Goal: Entertainment & Leisure: Browse casually

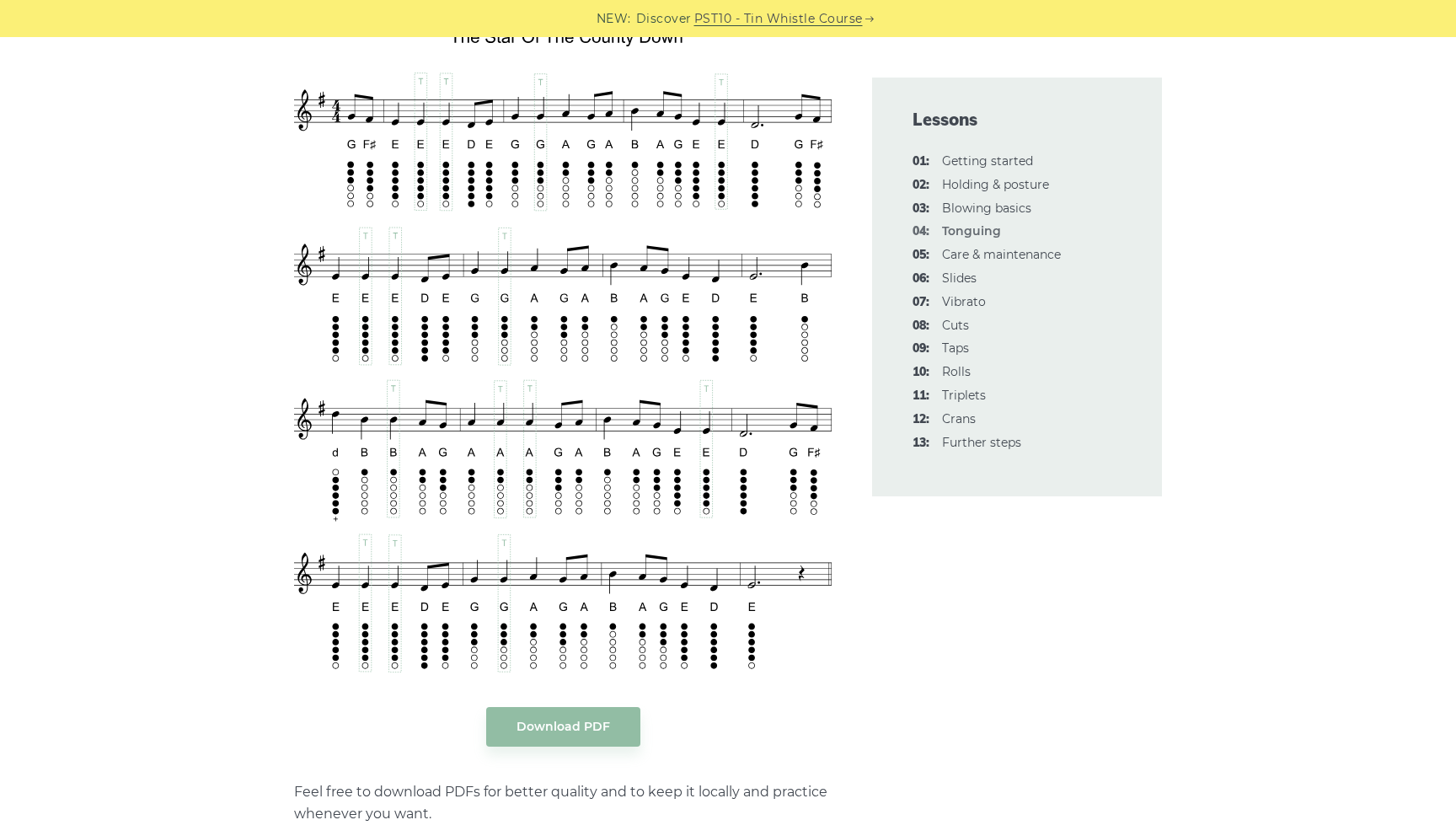
scroll to position [2947, 0]
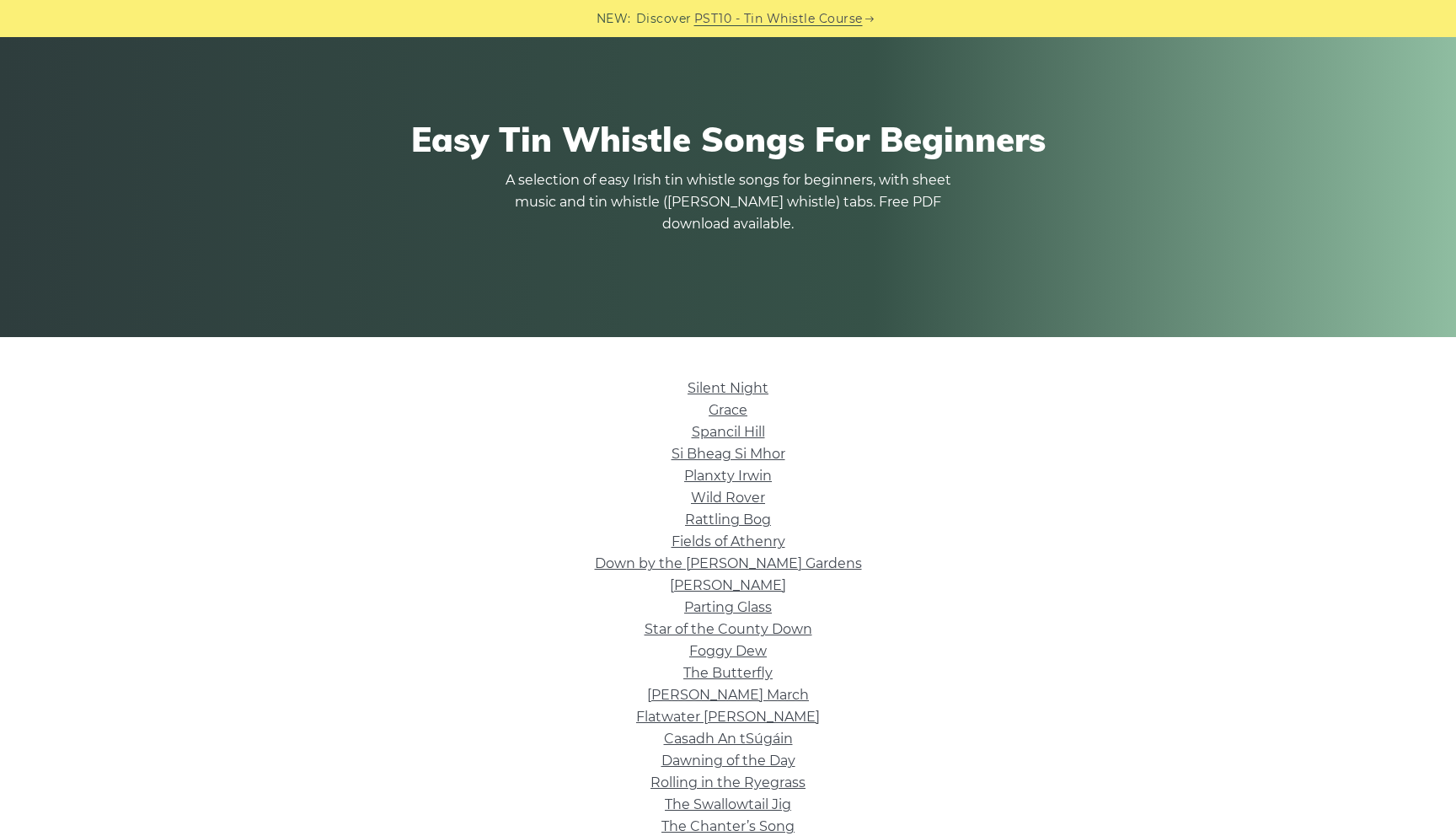
scroll to position [120, 0]
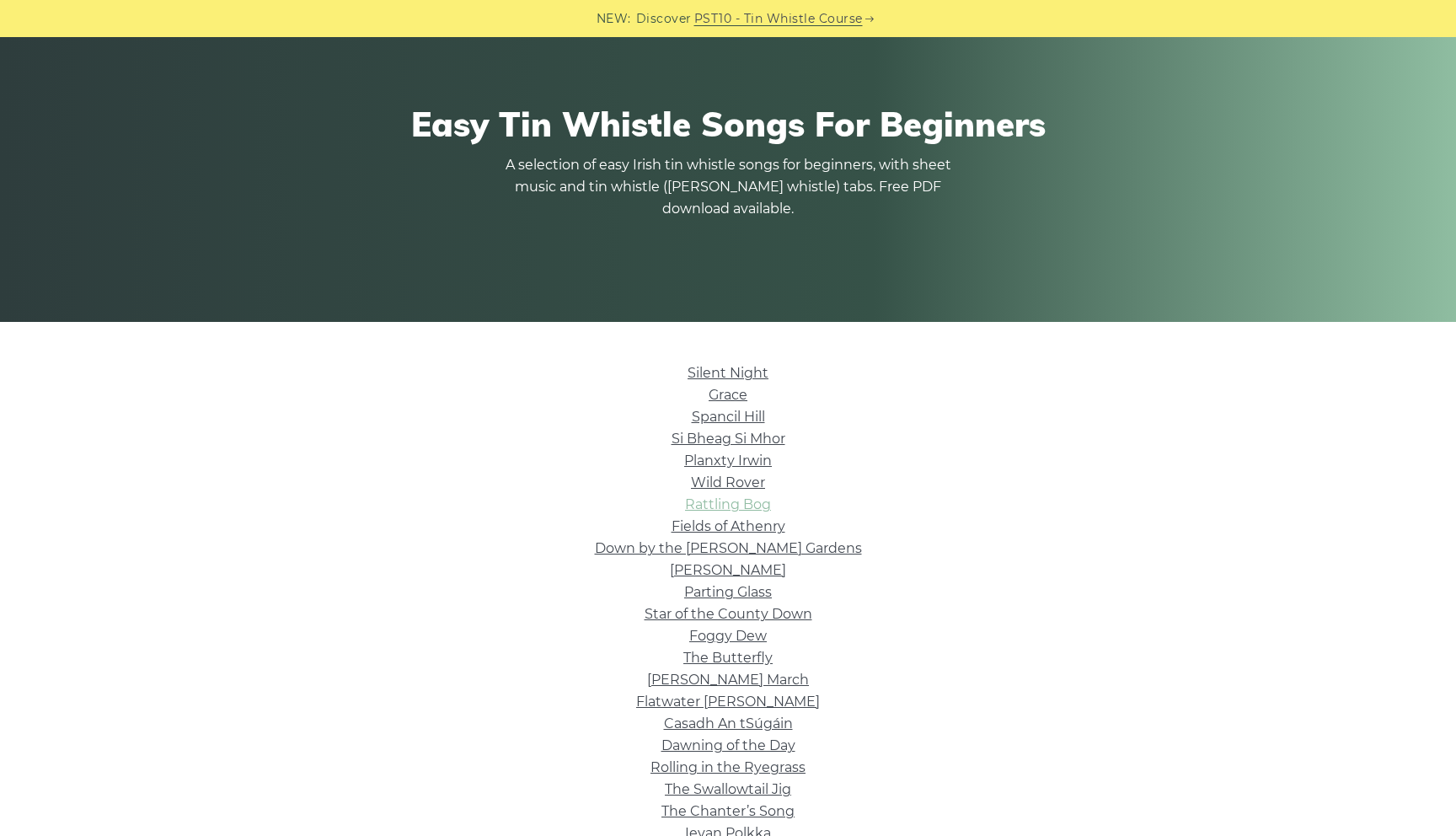
click at [748, 507] on link "Rattling Bog" at bounding box center [728, 504] width 86 height 16
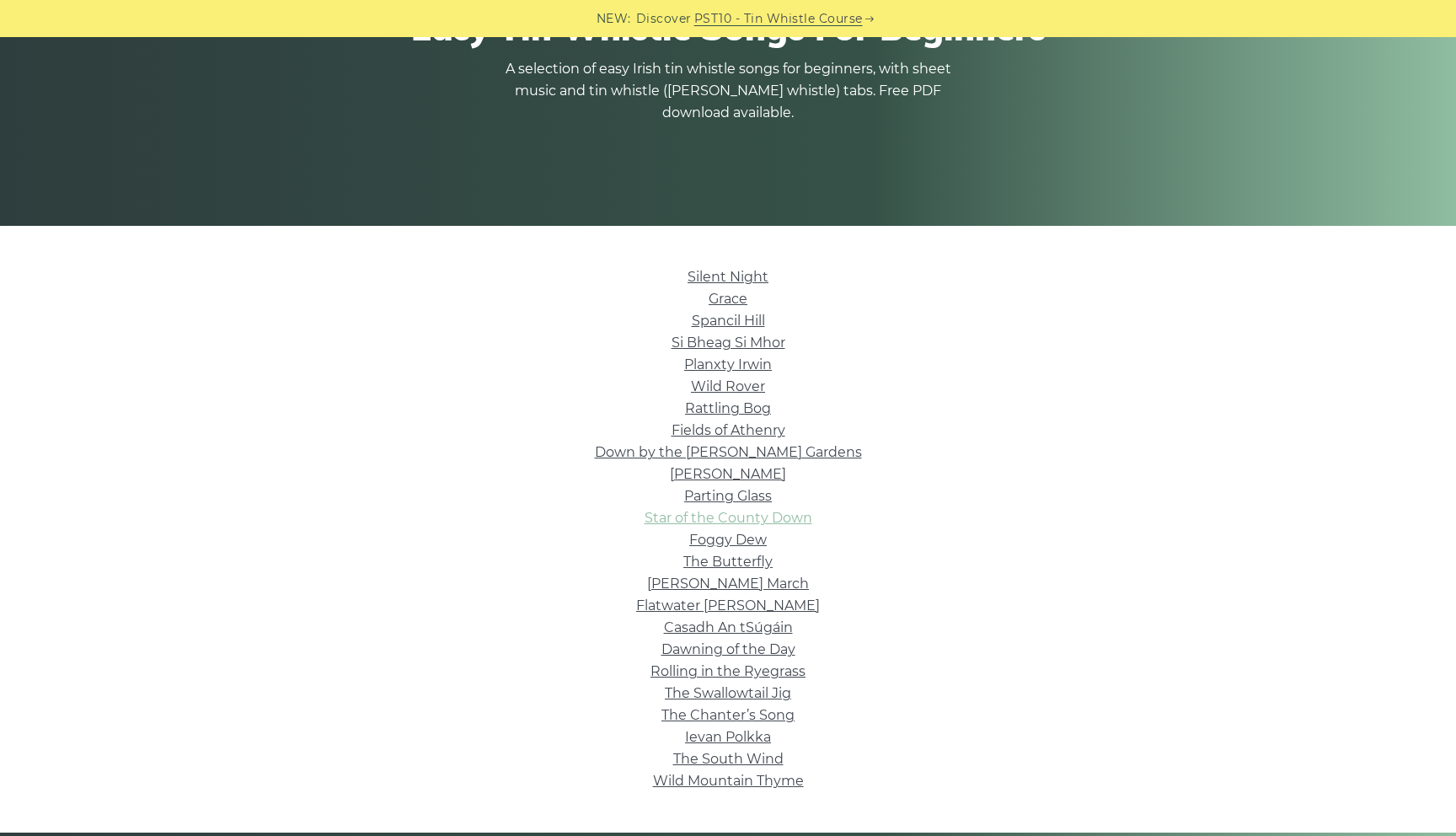
scroll to position [218, 0]
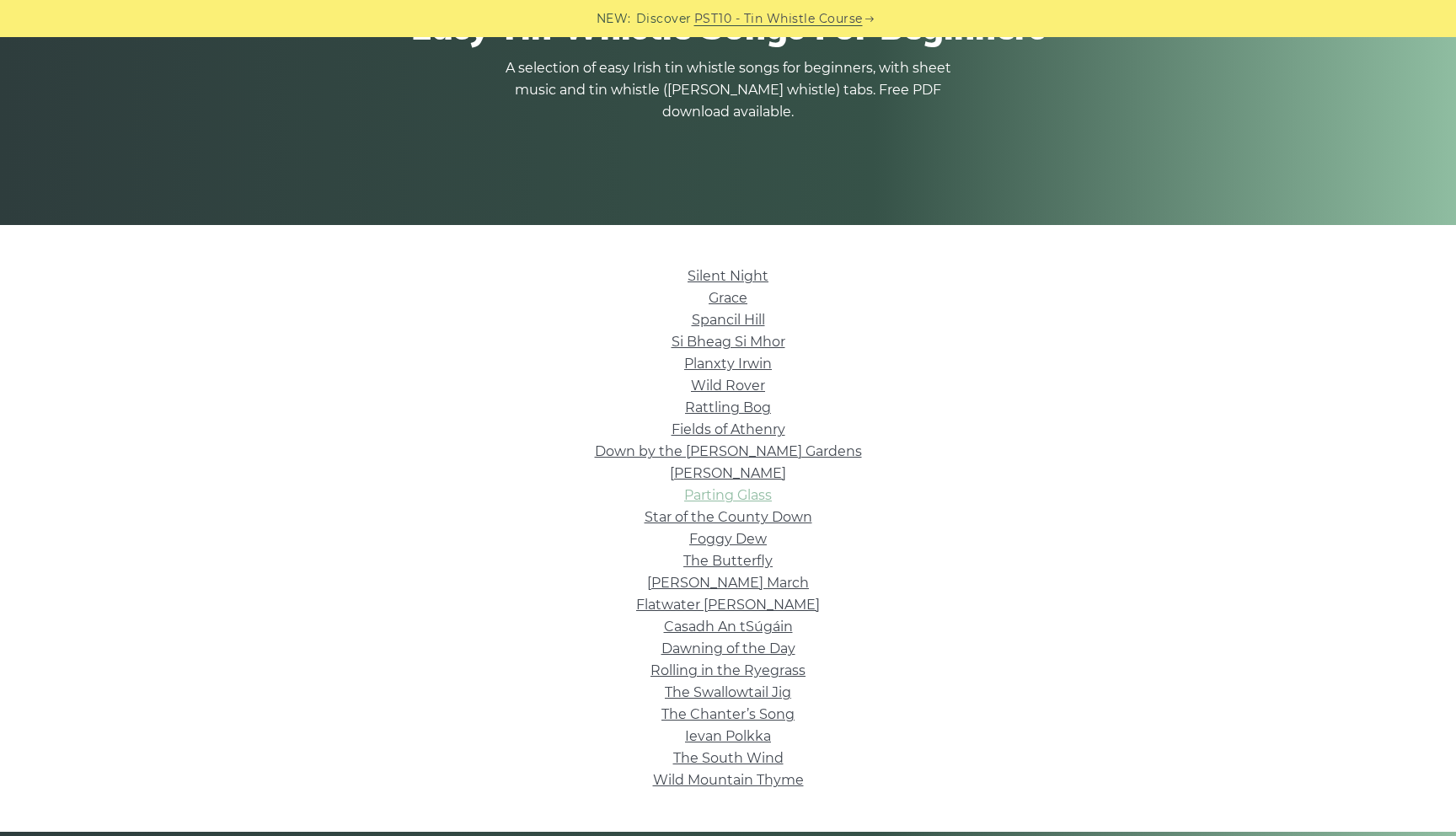
click at [747, 492] on link "Parting Glass" at bounding box center [727, 494] width 87 height 16
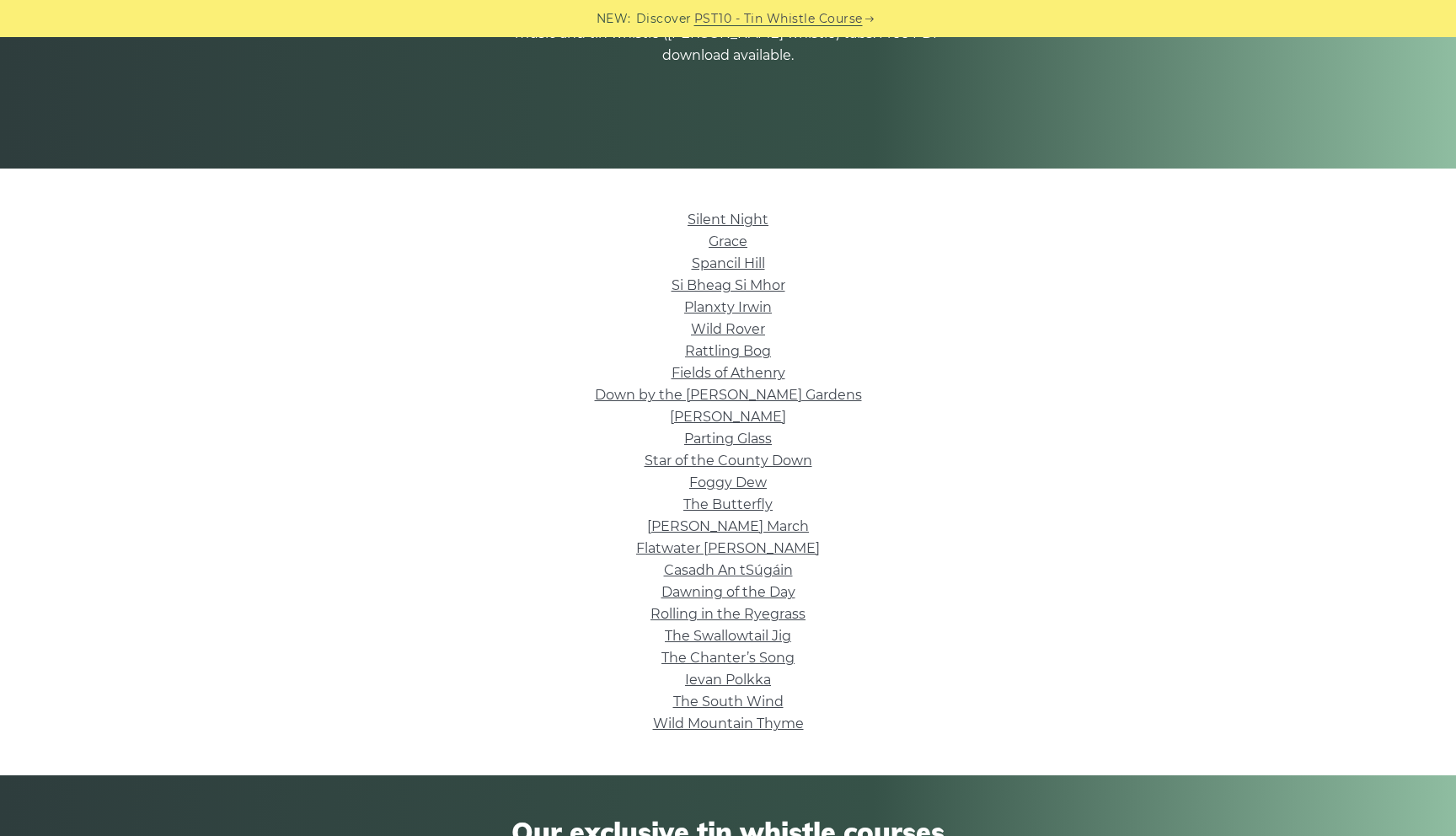
scroll to position [275, 0]
click at [741, 729] on link "Wild Mountain Thyme" at bounding box center [728, 722] width 151 height 16
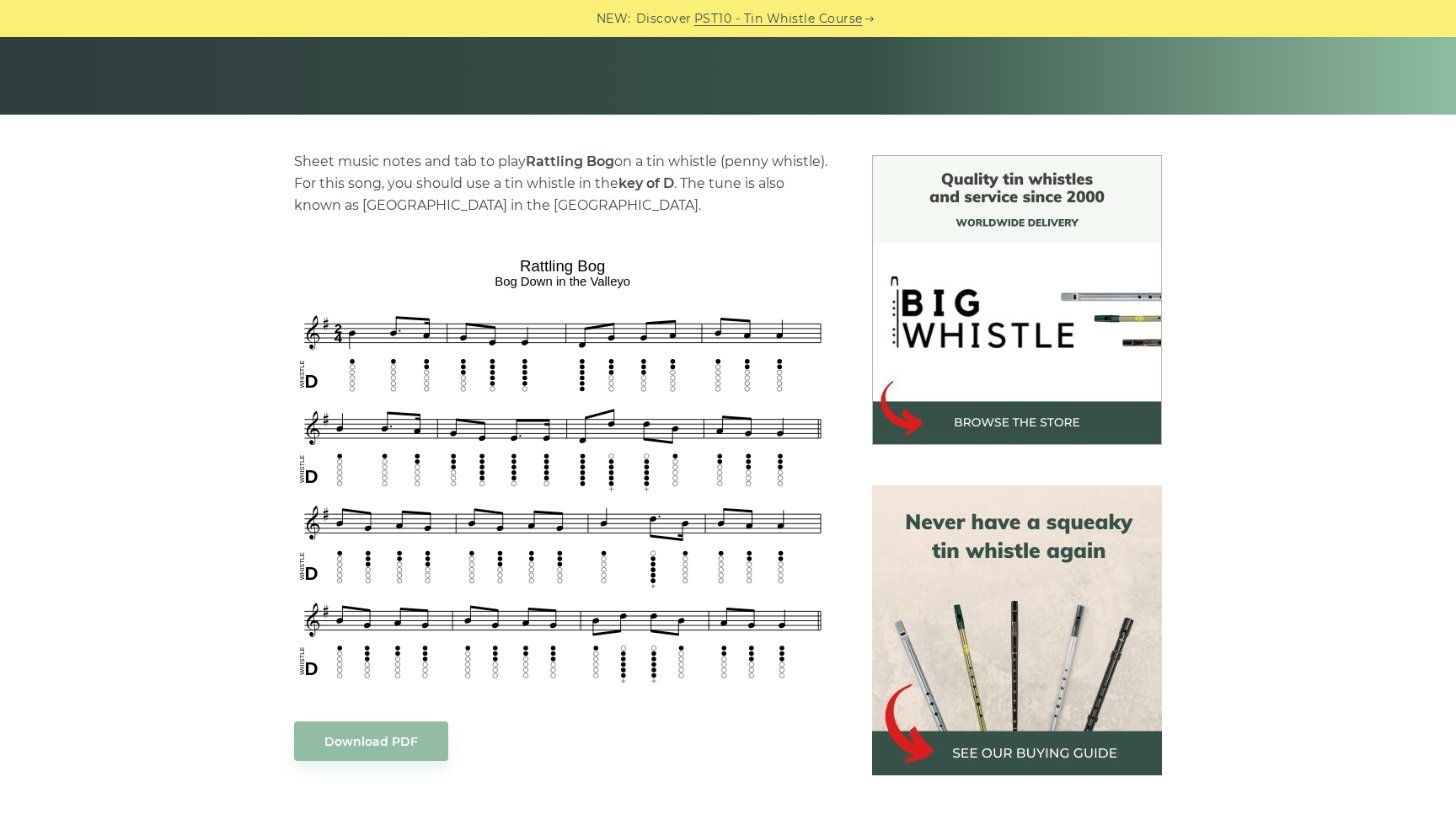
scroll to position [328, 0]
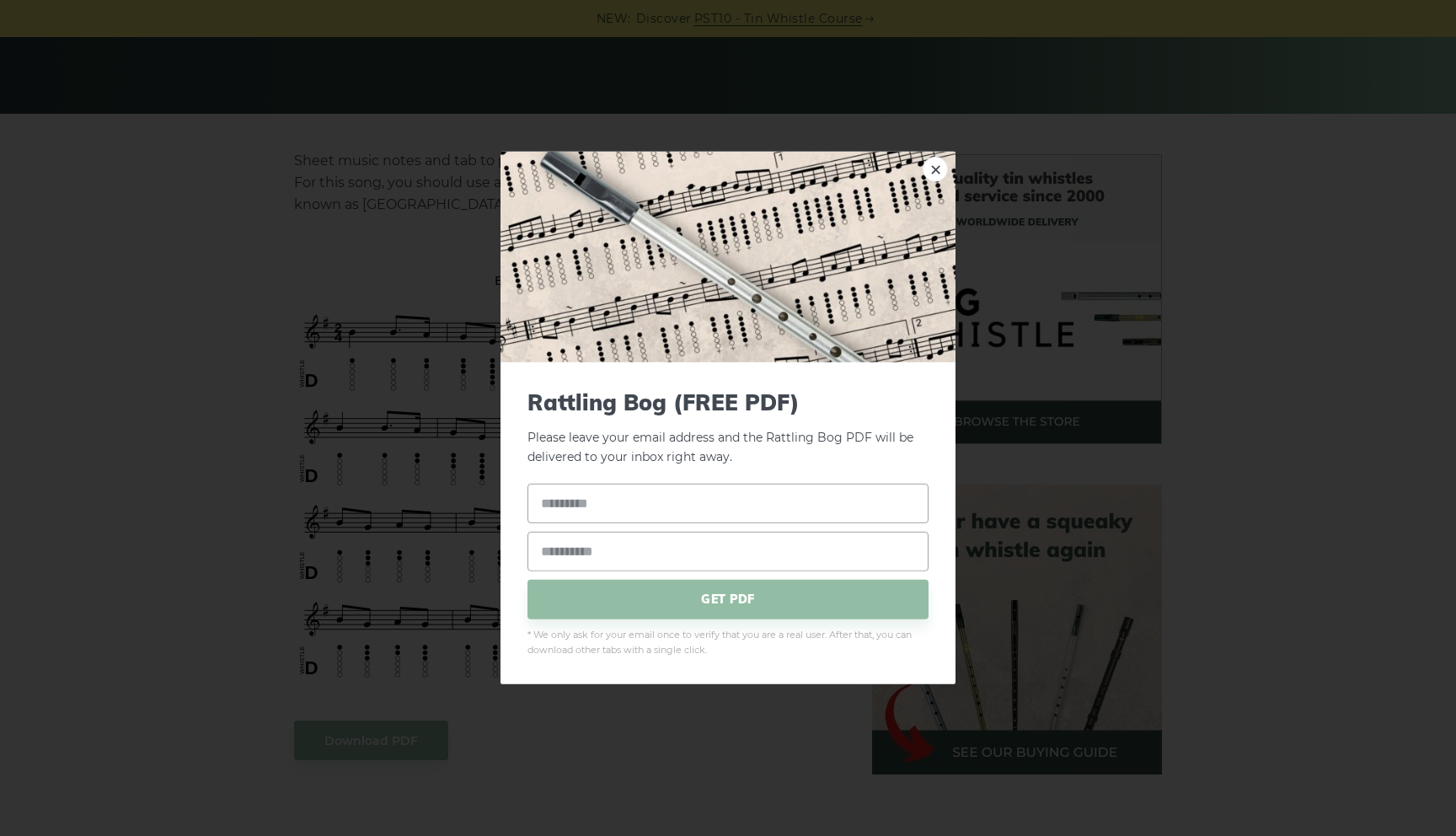
drag, startPoint x: 695, startPoint y: 557, endPoint x: 674, endPoint y: 536, distance: 29.7
click at [943, 165] on link "×" at bounding box center [934, 169] width 25 height 25
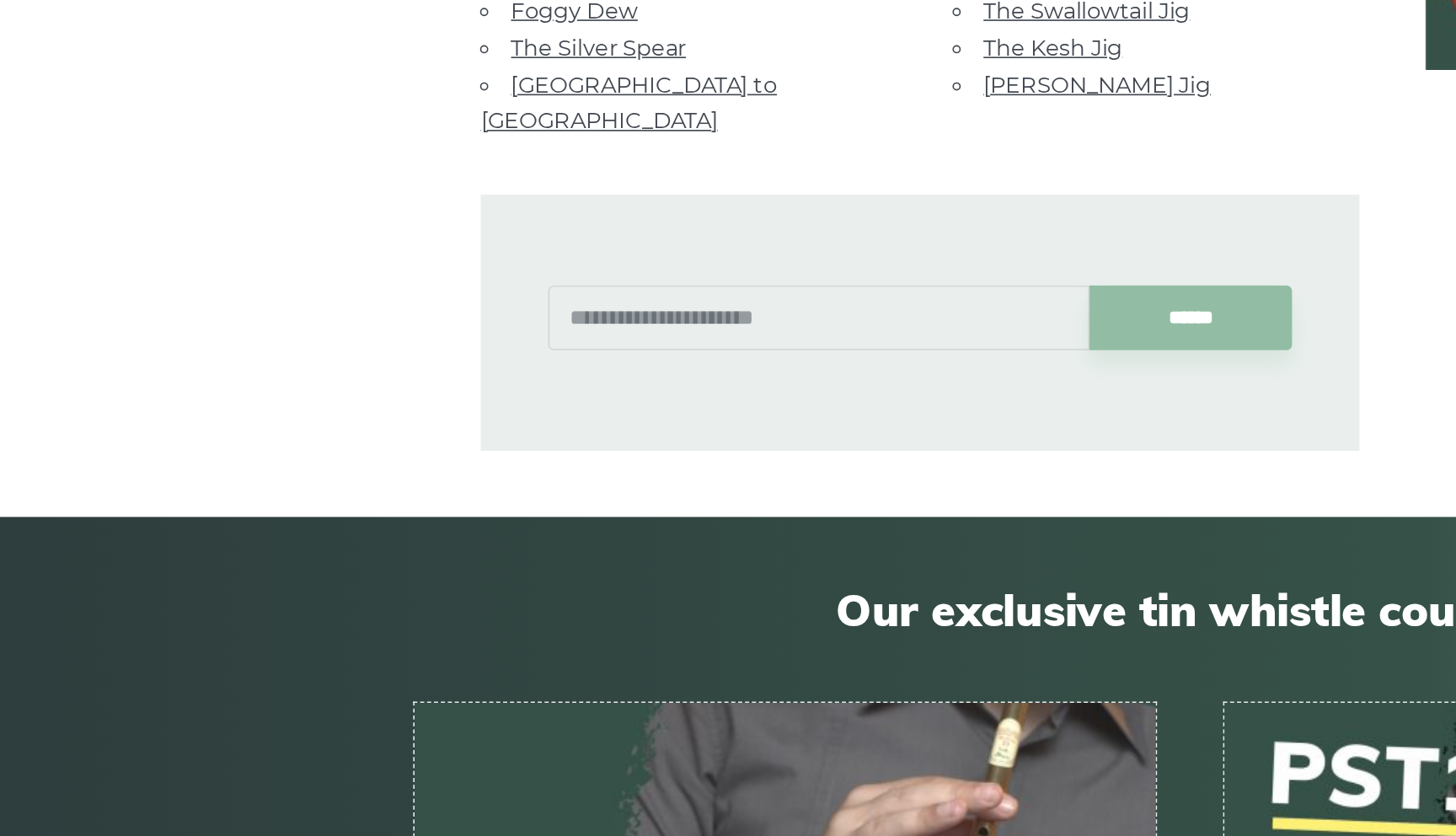
scroll to position [1046, 0]
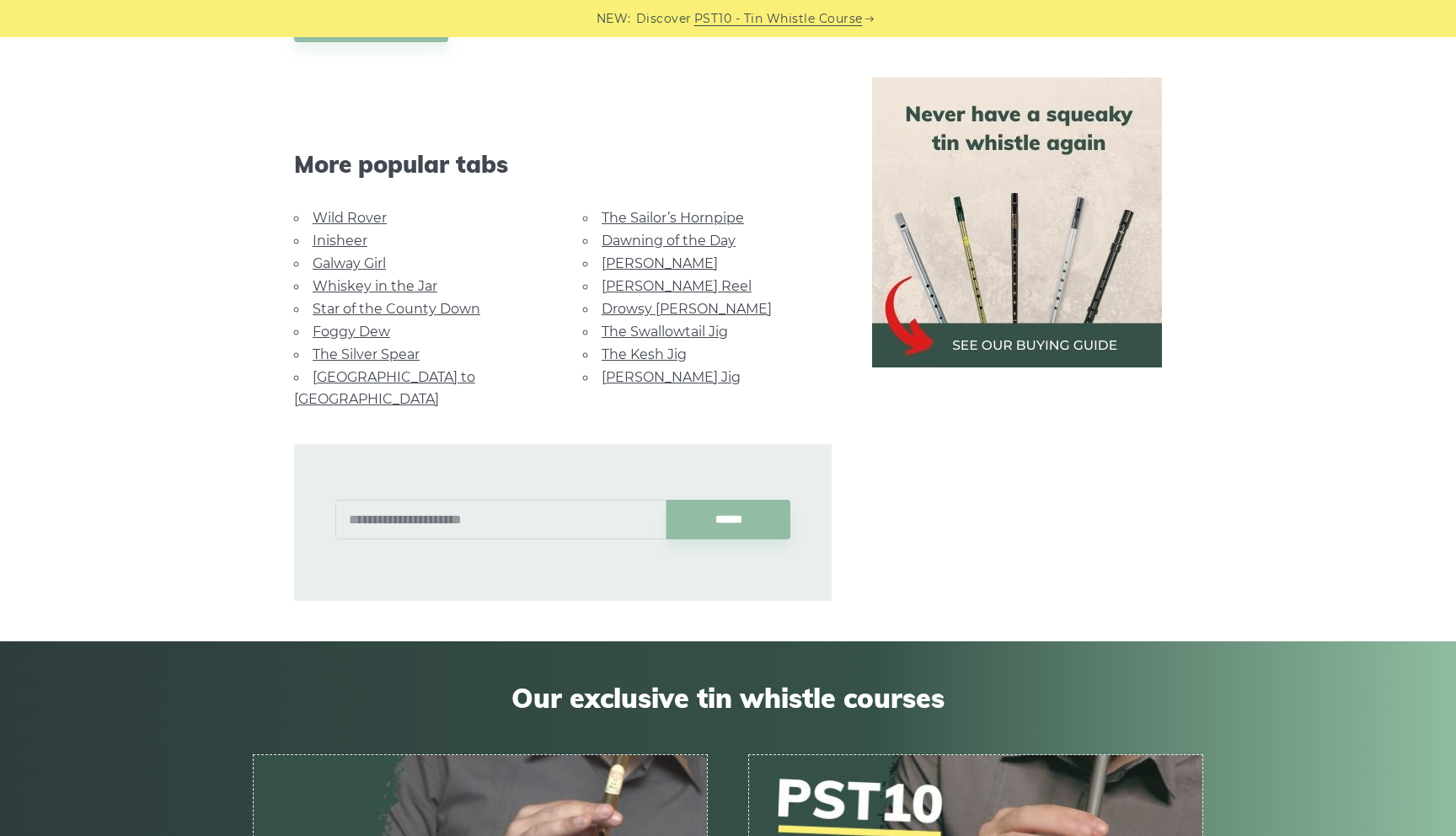
click at [419, 378] on link "Rocky Road to Dublin" at bounding box center [384, 388] width 181 height 38
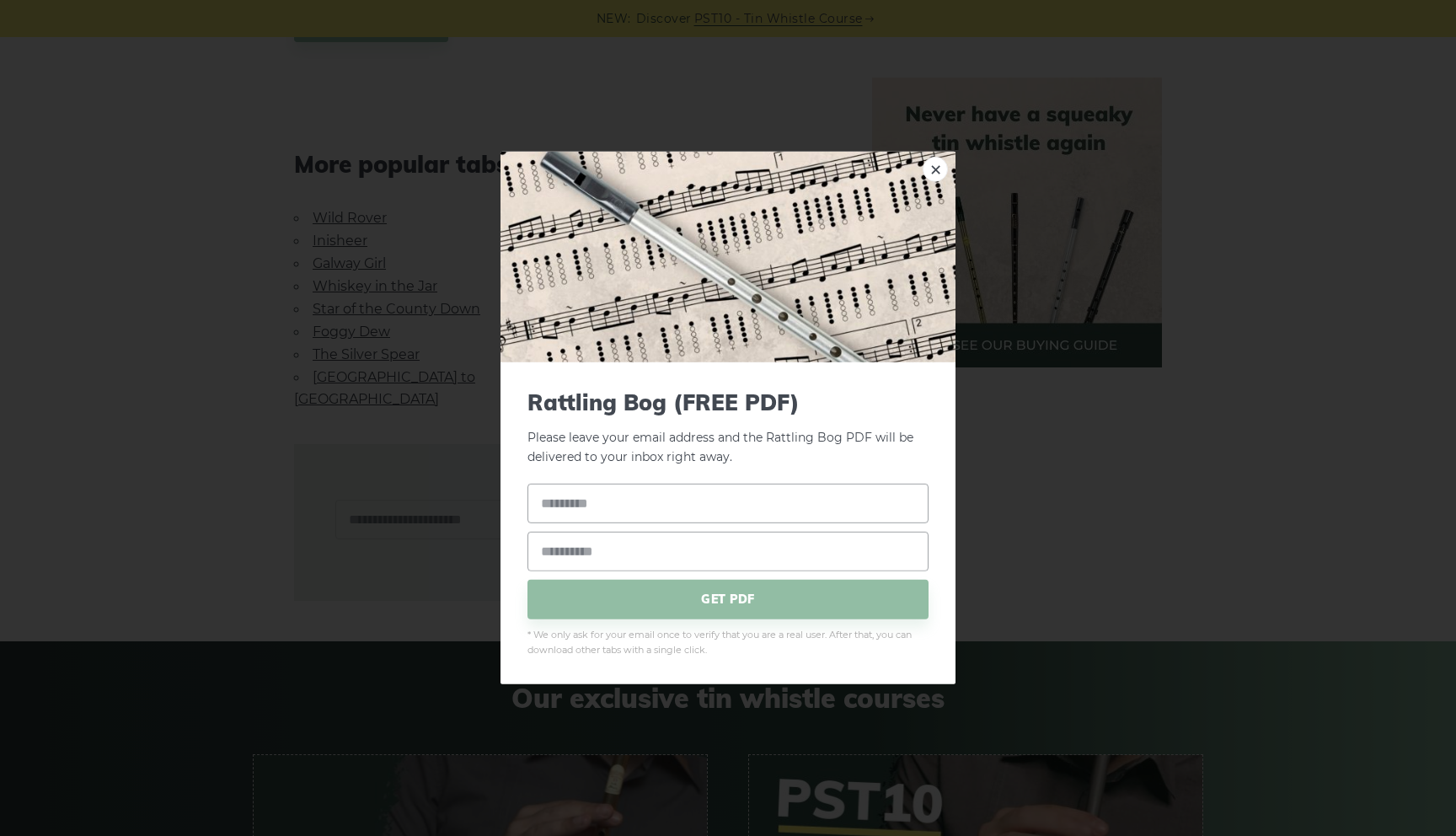
click at [63, 172] on div "× Rattling Bog (FREE PDF) Please leave your email address and the Rattling Bog …" at bounding box center [728, 418] width 1456 height 836
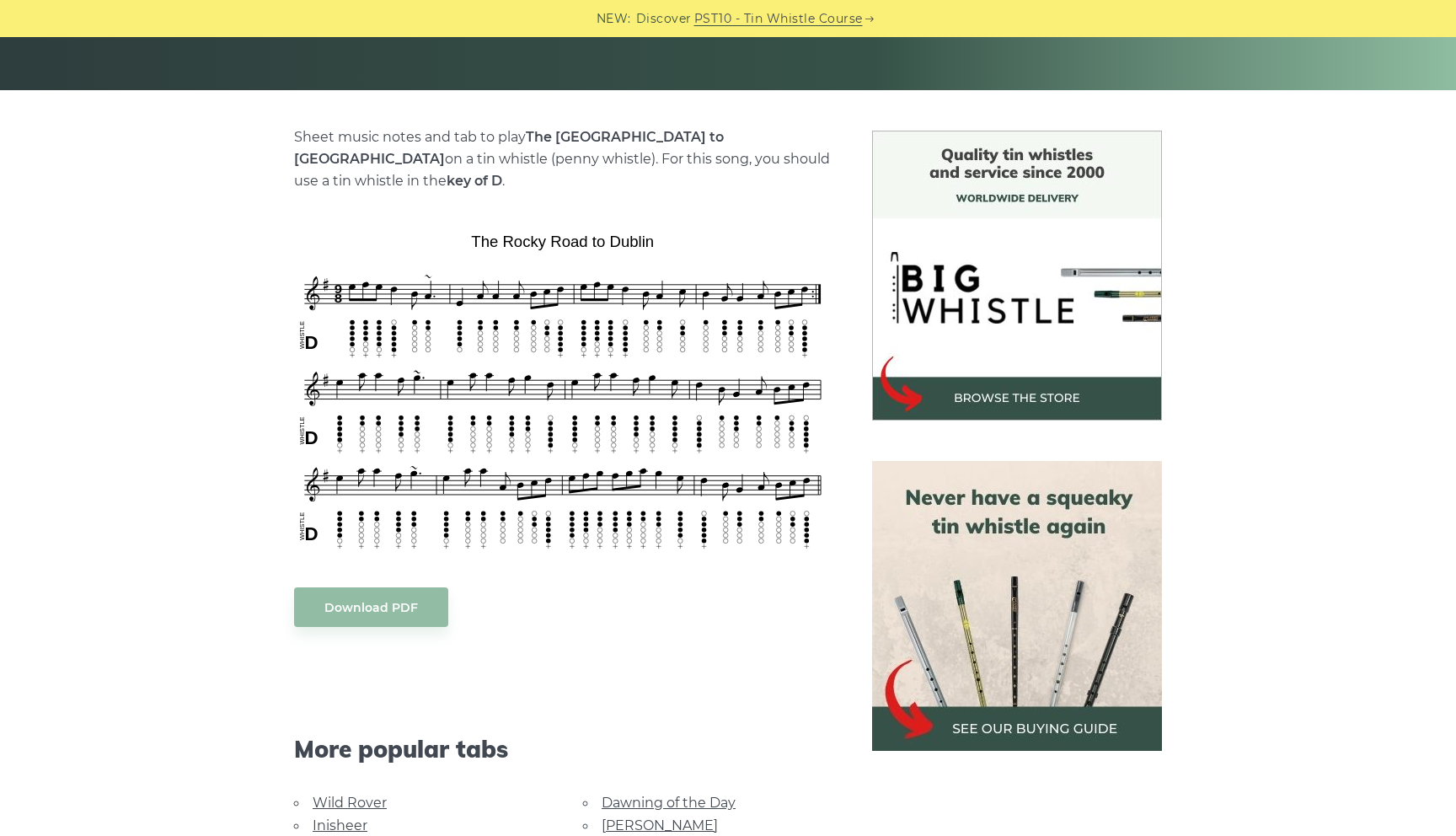
scroll to position [366, 0]
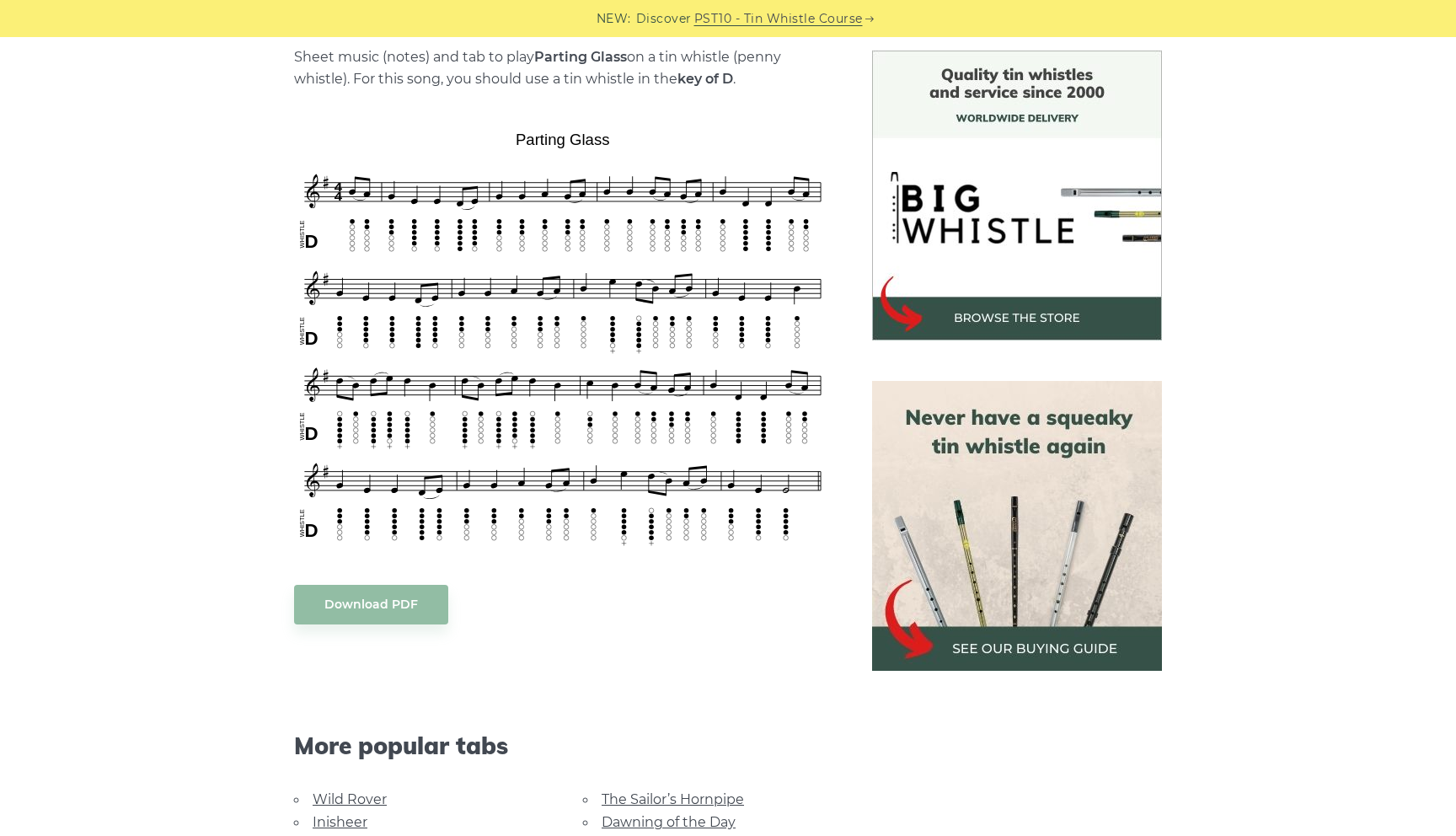
scroll to position [461, 0]
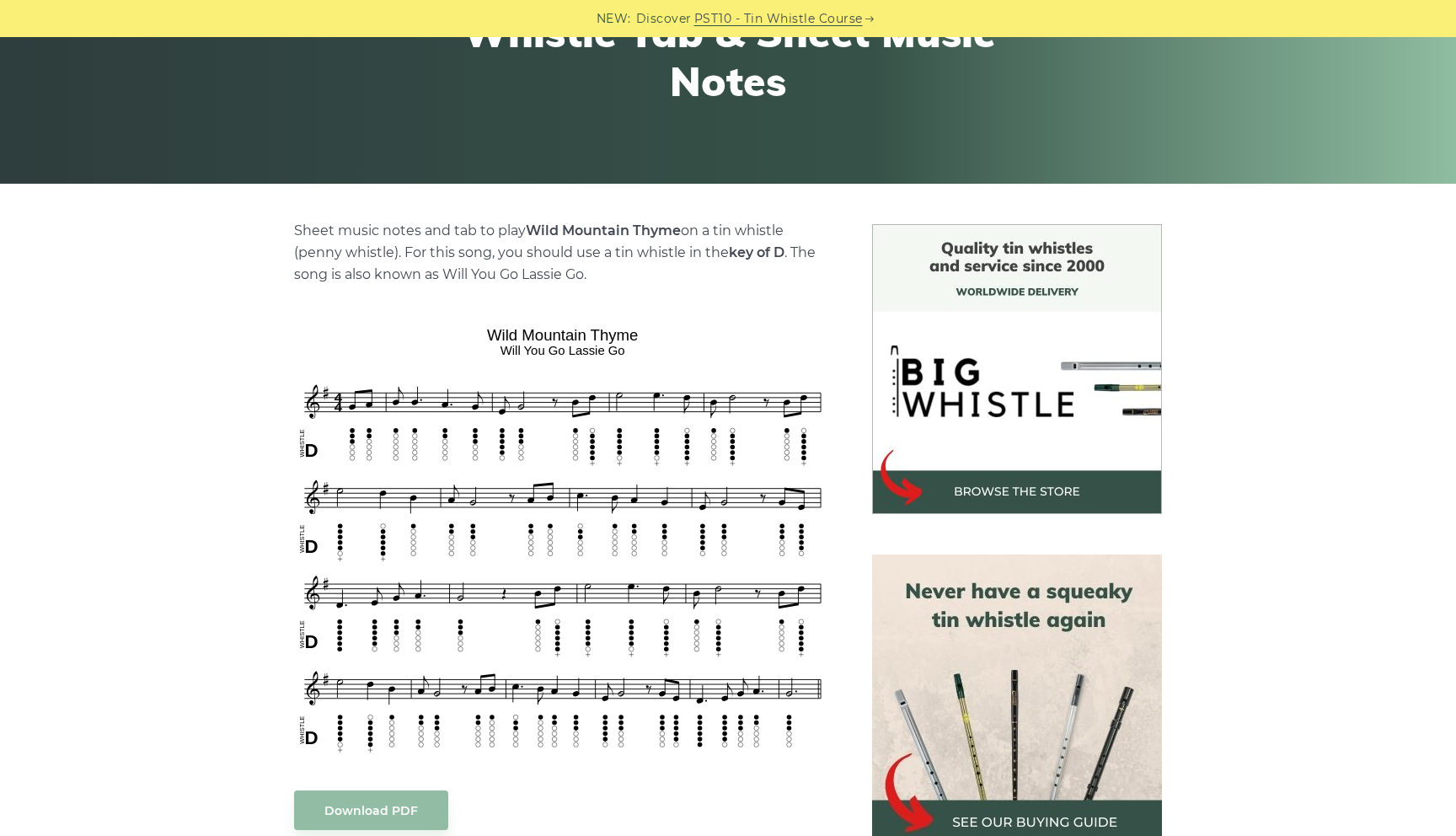
scroll to position [355, 0]
